Goal: Task Accomplishment & Management: Use online tool/utility

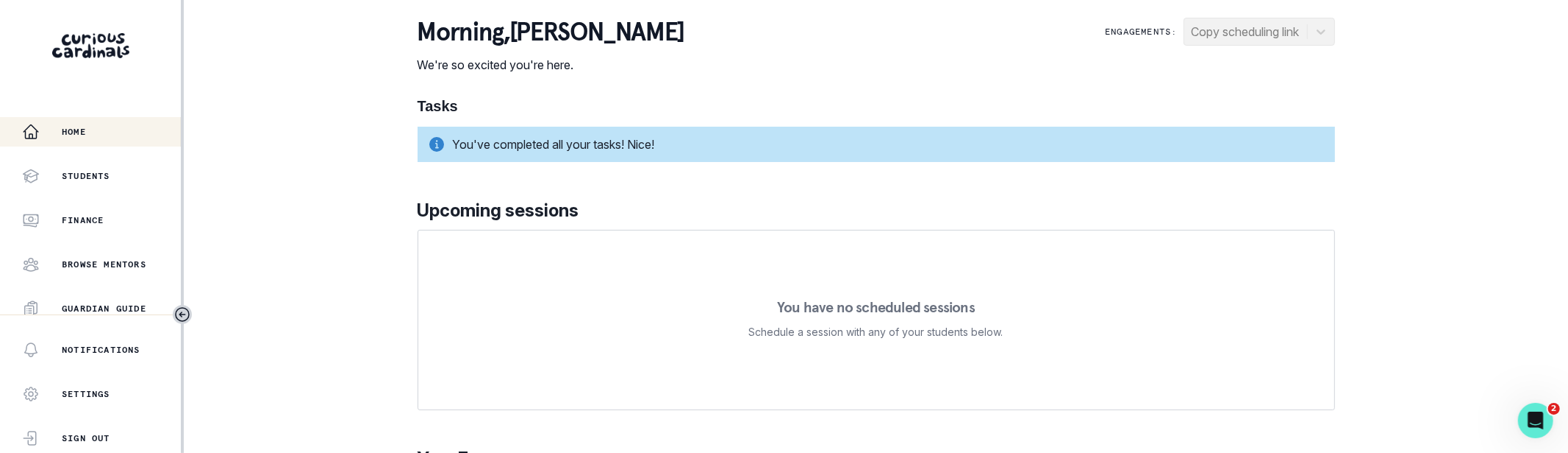
click at [1408, 136] on div "Home Students Finance Browse Mentors Guardian Guide Calendar Availability Help …" at bounding box center [784, 226] width 1568 height 453
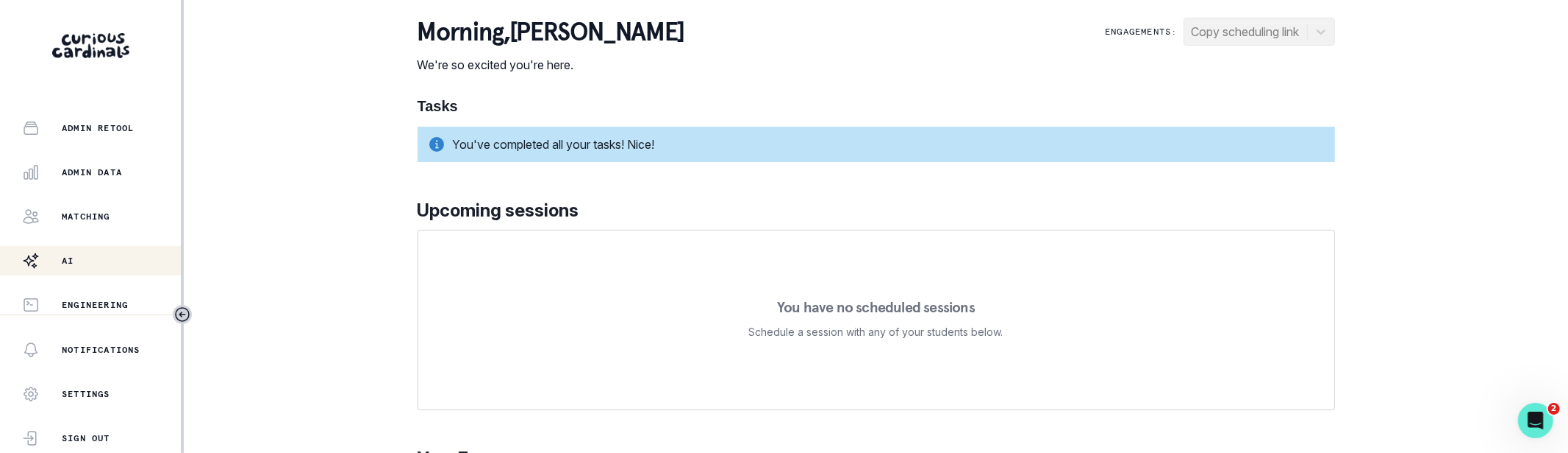
scroll to position [450, 0]
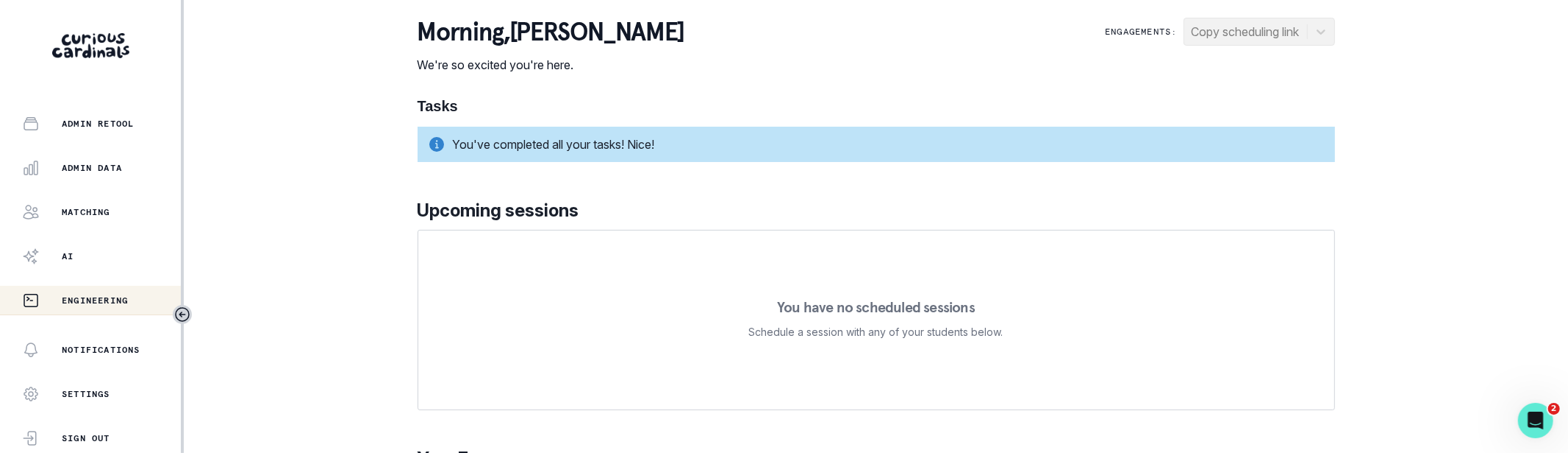
click at [86, 291] on button "Engineering" at bounding box center [90, 300] width 181 height 29
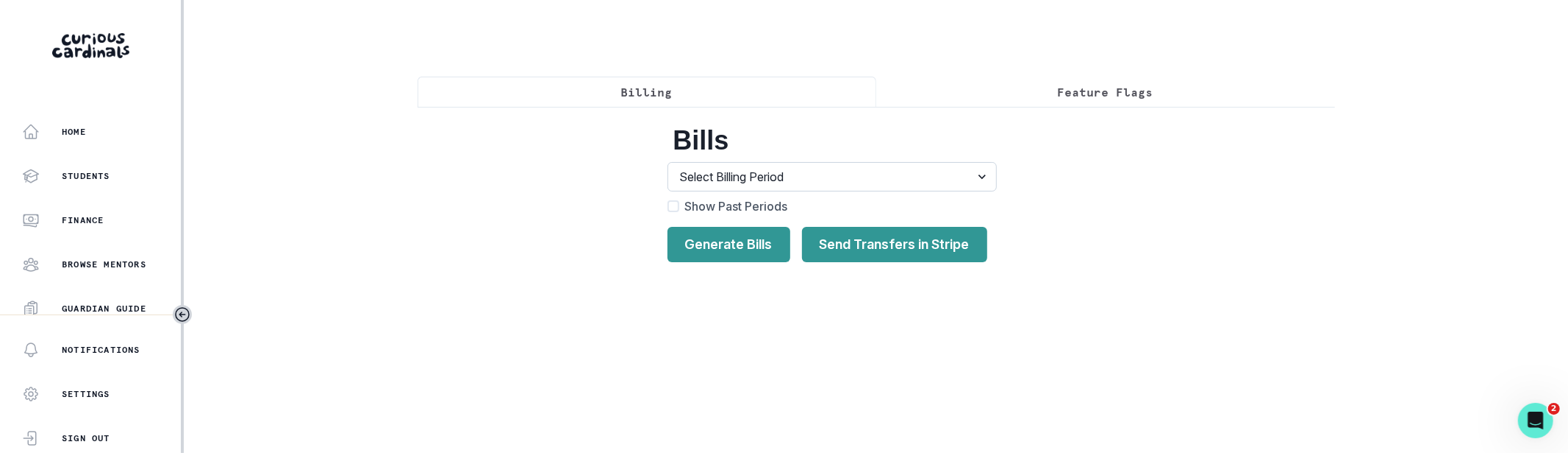
click at [767, 177] on select "Select Billing Period Billing Period 37 , 2025 : [DATE] - [DATE] Billing Period…" at bounding box center [832, 177] width 329 height 29
select select "{"start":"[DATE]T07:00:00.000Z","end":"[DATE]T07:00:00.000Z","period":45}"
click at [668, 162] on select "Select Billing Period Billing Period 37 , 2025 : [DATE] - [DATE] Billing Period…" at bounding box center [832, 177] width 329 height 29
click at [836, 234] on button "Send Transfers in Stripe" at bounding box center [894, 244] width 185 height 35
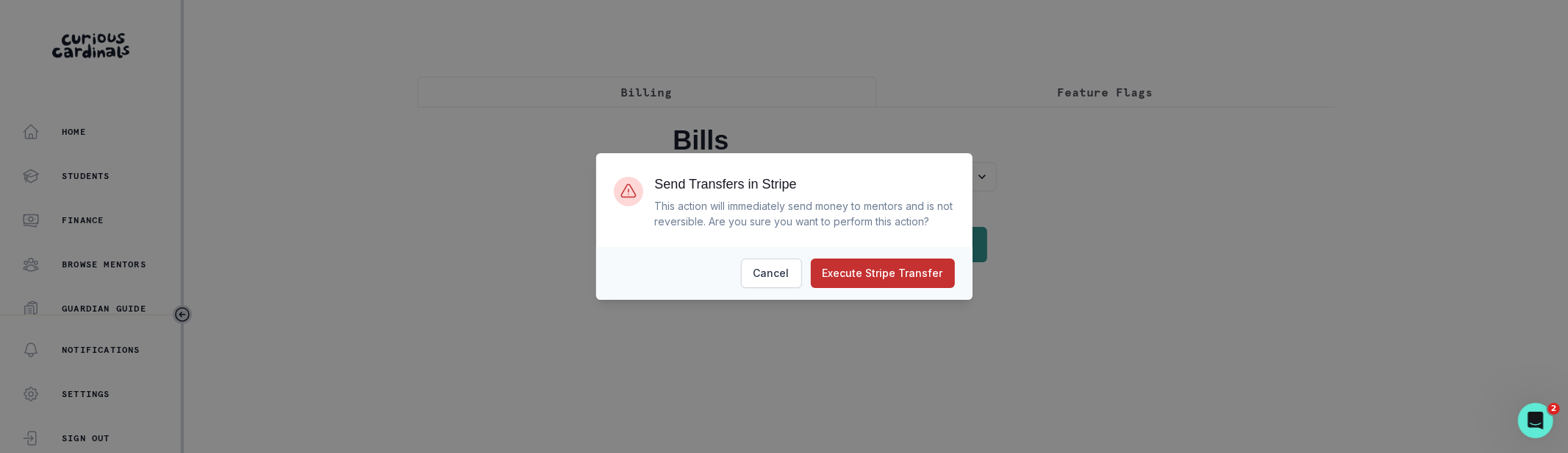
click at [851, 267] on button "Execute Stripe Transfer" at bounding box center [883, 273] width 144 height 29
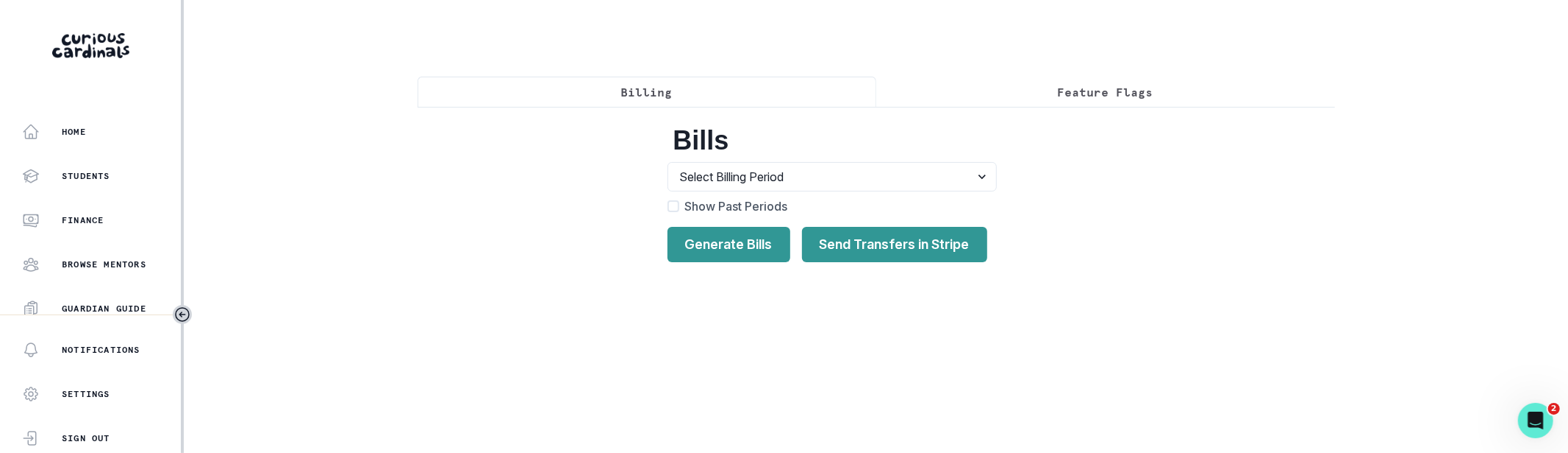
click at [1192, 226] on div "Bills Select Billing Period Billing Period 37 , 2025 : [DATE] - [DATE] Billing …" at bounding box center [876, 190] width 918 height 167
click at [1267, 266] on div "Bills Select Billing Period Billing Period 37 , 2025 : [DATE] - [DATE] Billing …" at bounding box center [876, 190] width 918 height 167
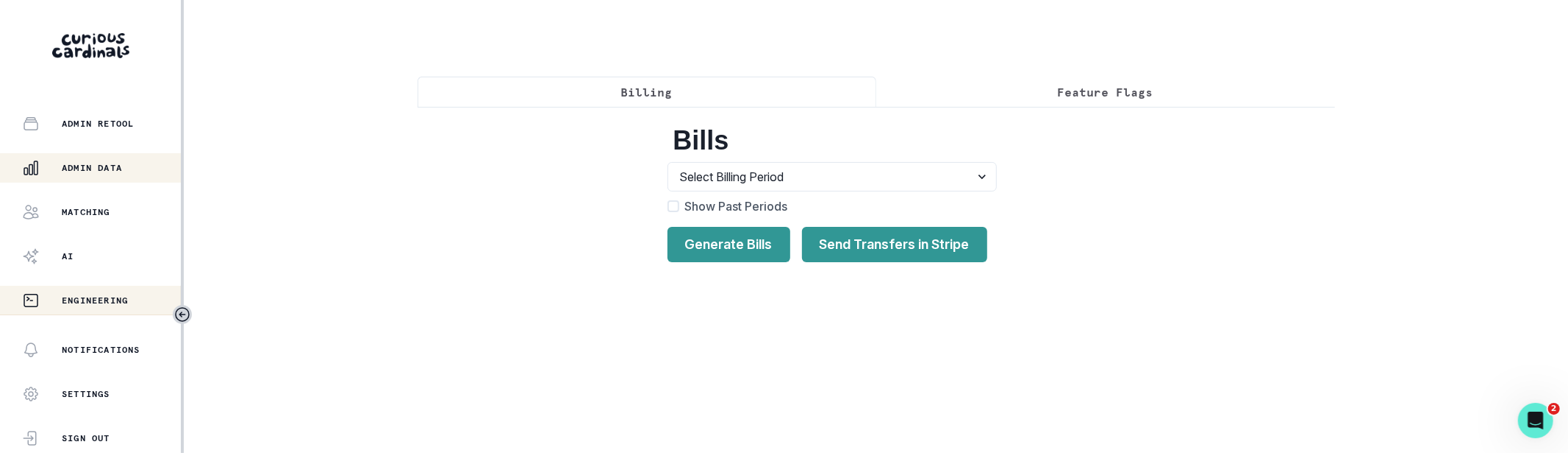
drag, startPoint x: 106, startPoint y: 163, endPoint x: 131, endPoint y: 166, distance: 25.2
click at [106, 163] on p "Admin Data" at bounding box center [92, 168] width 60 height 12
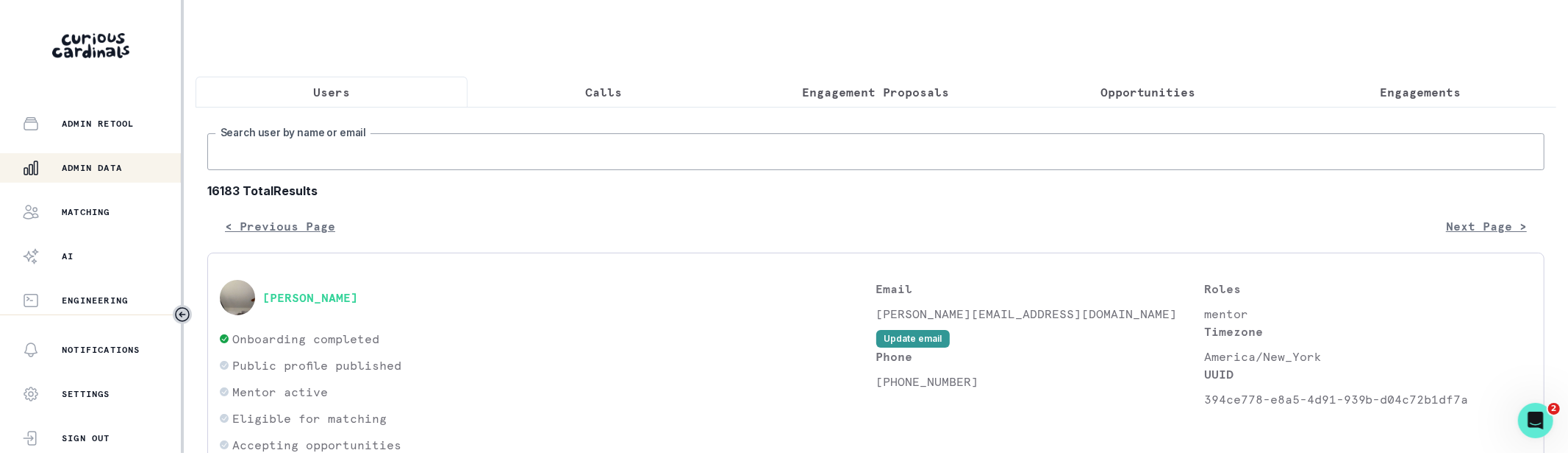
click at [433, 160] on input "Search user by name or email" at bounding box center [876, 151] width 1337 height 37
type input "[PERSON_NAME]"
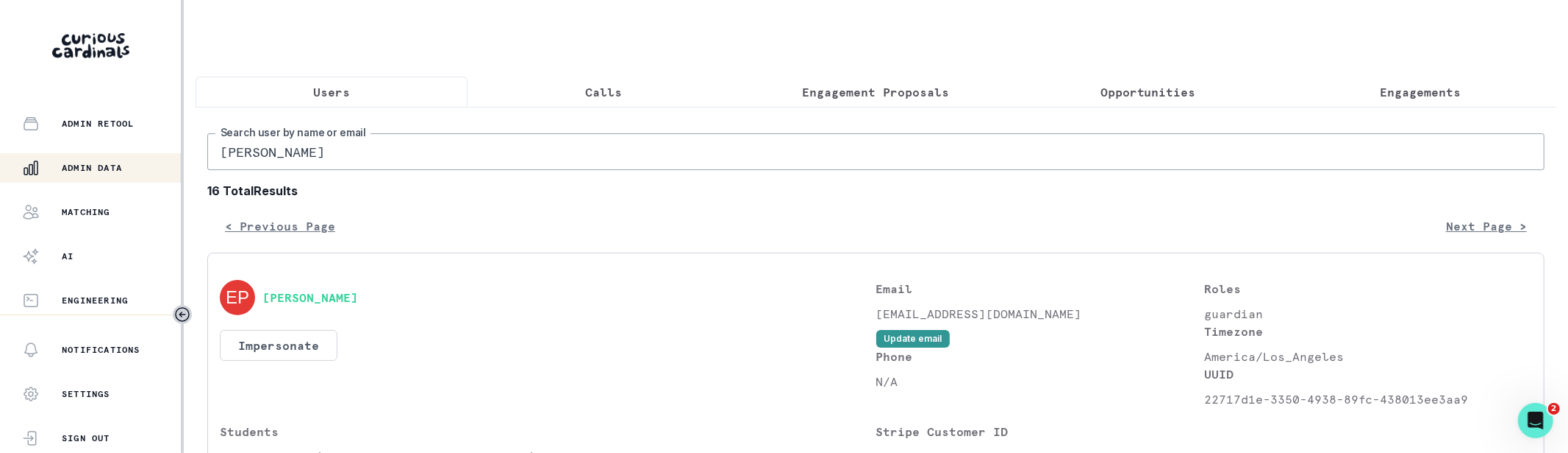
click at [378, 153] on input "[PERSON_NAME]" at bounding box center [876, 151] width 1337 height 37
type input "[PERSON_NAME]"
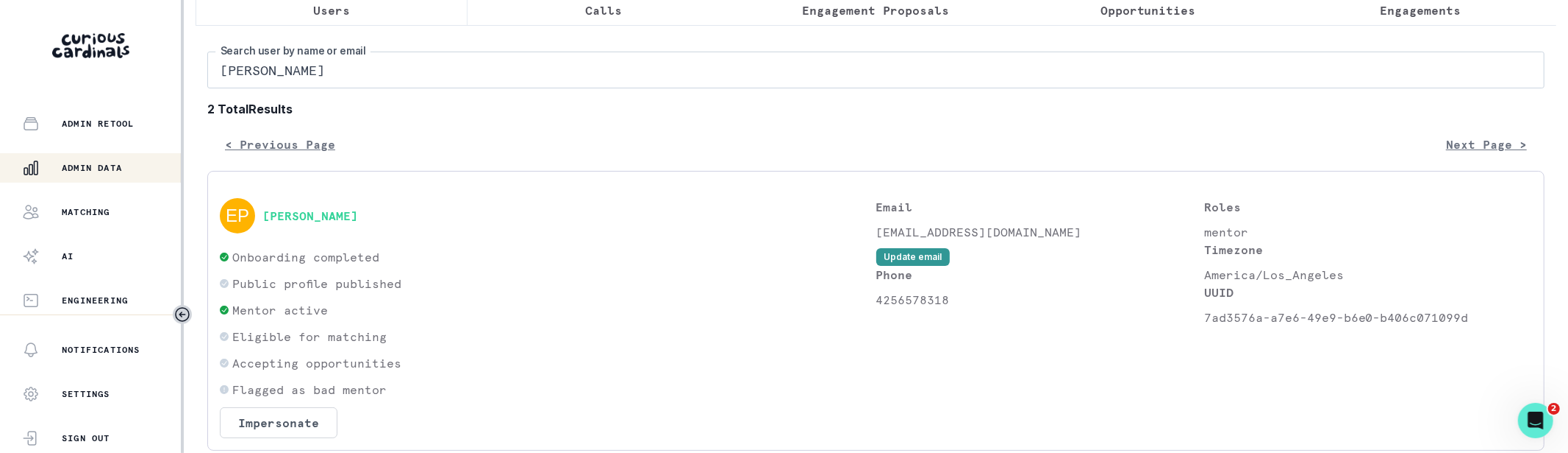
scroll to position [89, 0]
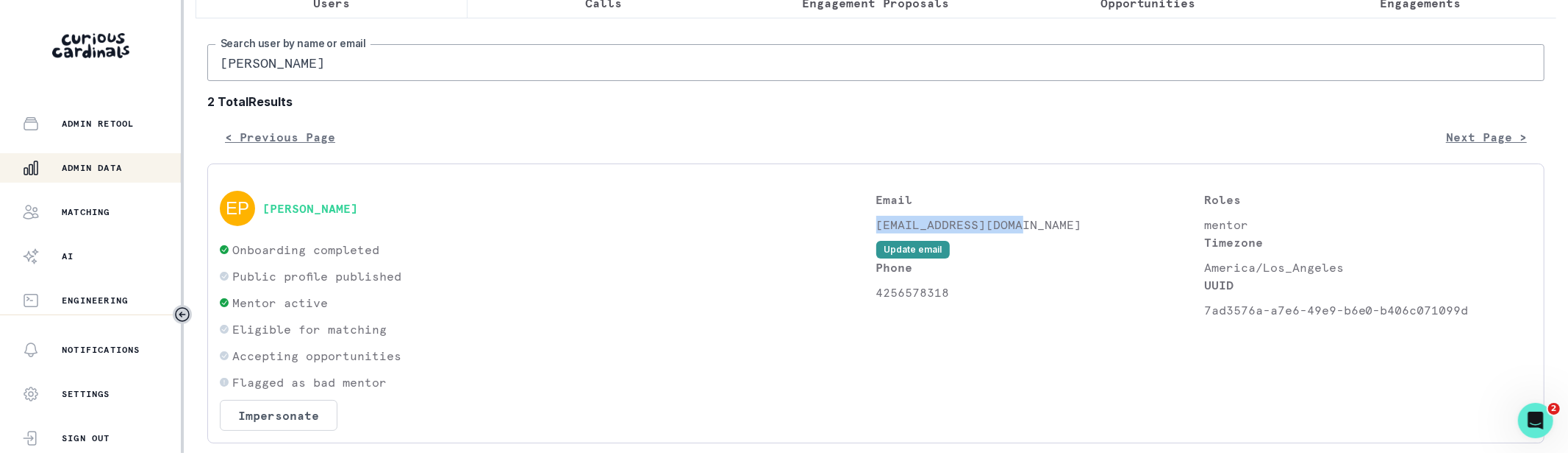
drag, startPoint x: 1021, startPoint y: 224, endPoint x: 879, endPoint y: 224, distance: 142.0
click at [879, 224] on p "[EMAIL_ADDRESS][DOMAIN_NAME]" at bounding box center [1040, 224] width 328 height 17
copy p "[EMAIL_ADDRESS][DOMAIN_NAME]"
click at [255, 404] on button "Impersonate" at bounding box center [278, 415] width 117 height 31
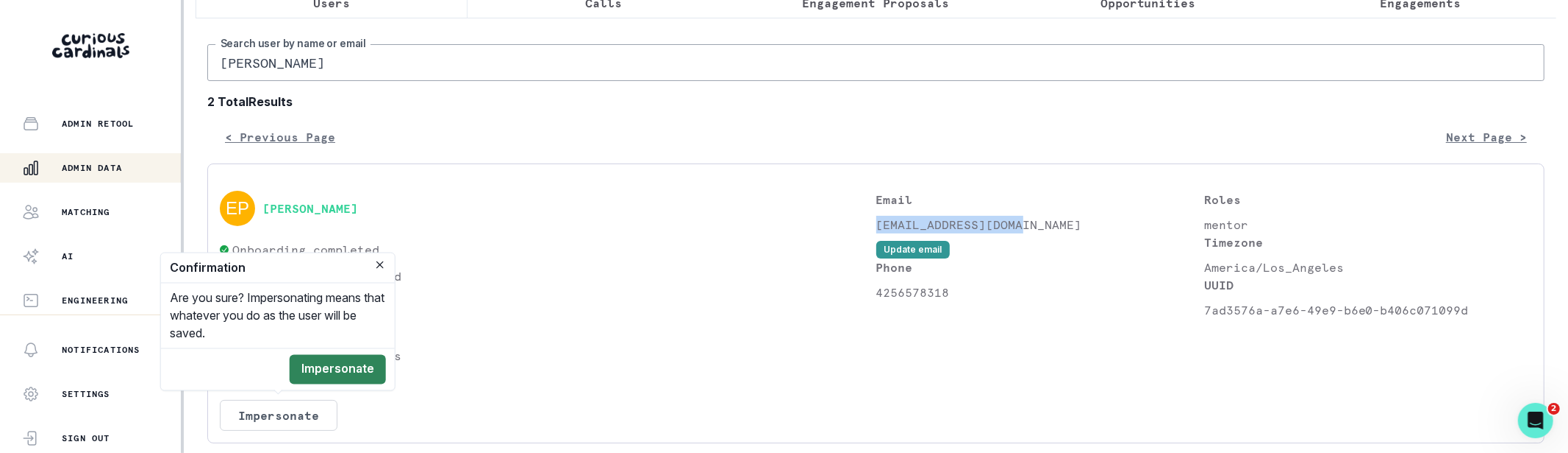
click at [341, 365] on button "Impersonate" at bounding box center [337, 370] width 96 height 29
